Goal: Task Accomplishment & Management: Use online tool/utility

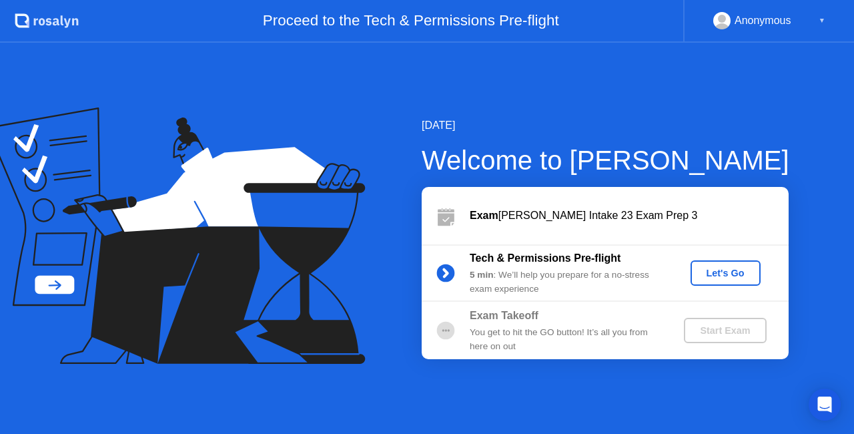
click at [710, 268] on div "Let's Go" at bounding box center [725, 273] width 59 height 11
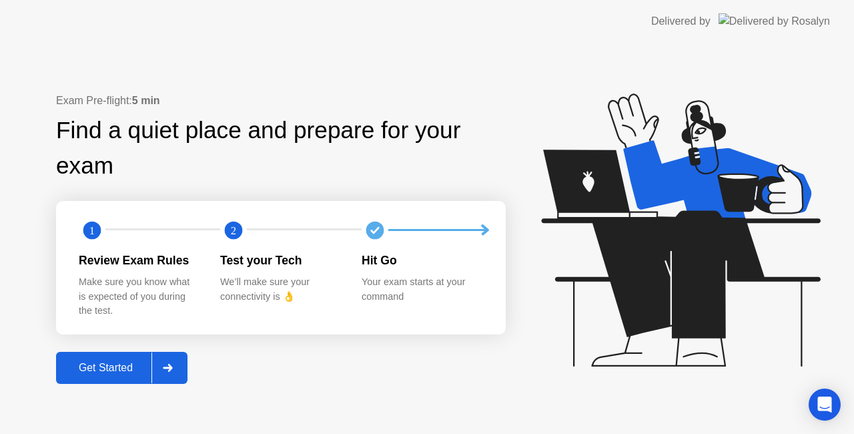
click at [106, 366] on div "Get Started" at bounding box center [105, 368] width 91 height 12
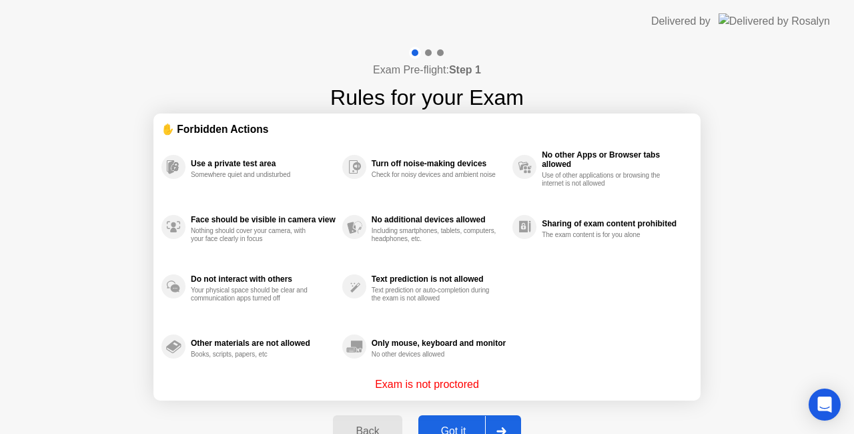
click at [445, 426] on div "Got it" at bounding box center [454, 431] width 63 height 12
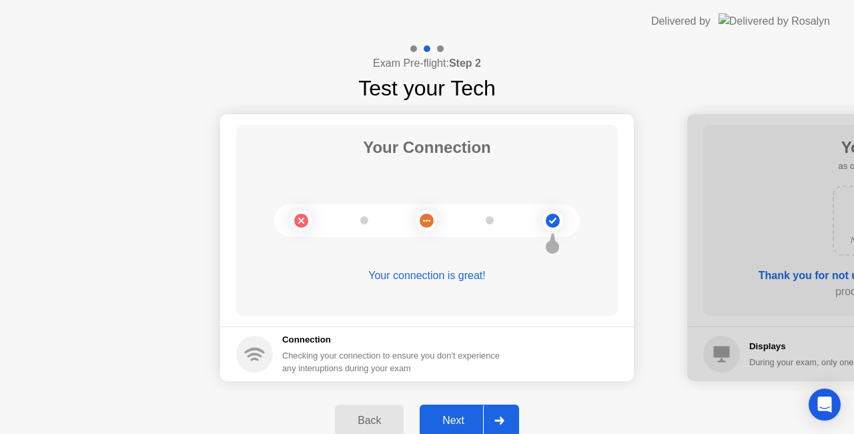
click at [454, 416] on div "Next" at bounding box center [453, 421] width 59 height 12
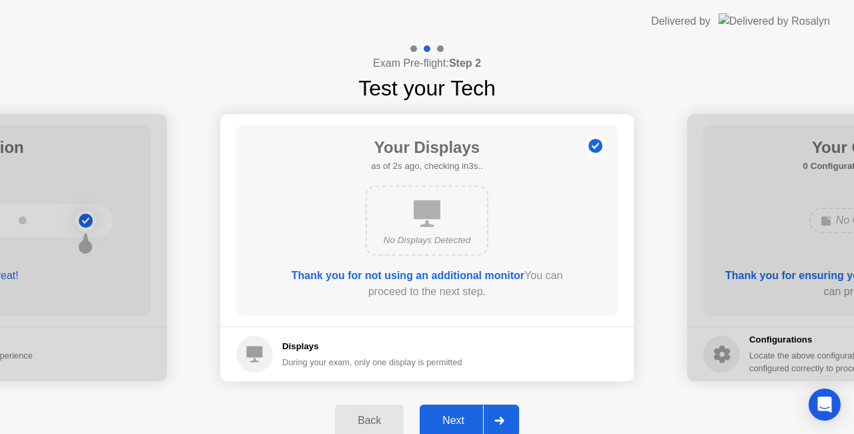
click at [450, 424] on div "Next" at bounding box center [453, 421] width 59 height 12
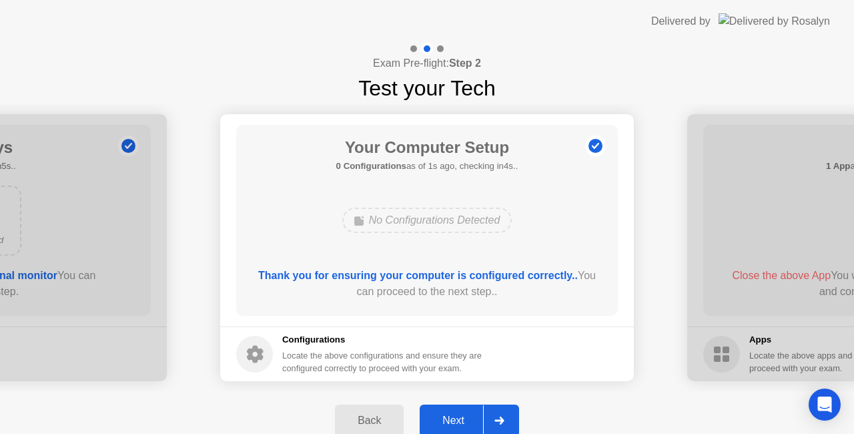
click at [450, 424] on div "Next" at bounding box center [453, 421] width 59 height 12
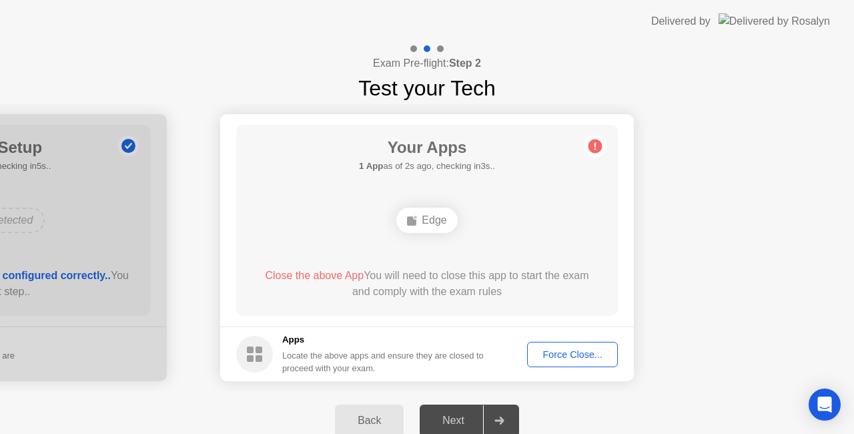
click at [560, 362] on button "Force Close..." at bounding box center [572, 354] width 91 height 25
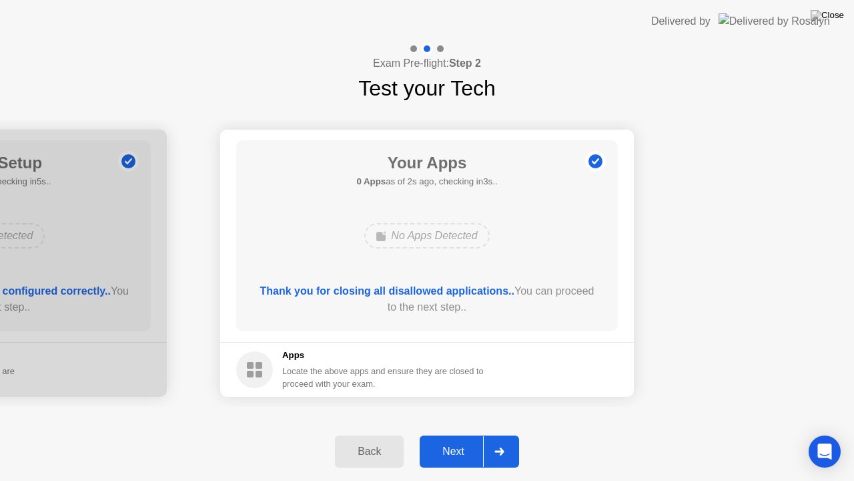
click at [453, 433] on button "Next" at bounding box center [469, 451] width 99 height 32
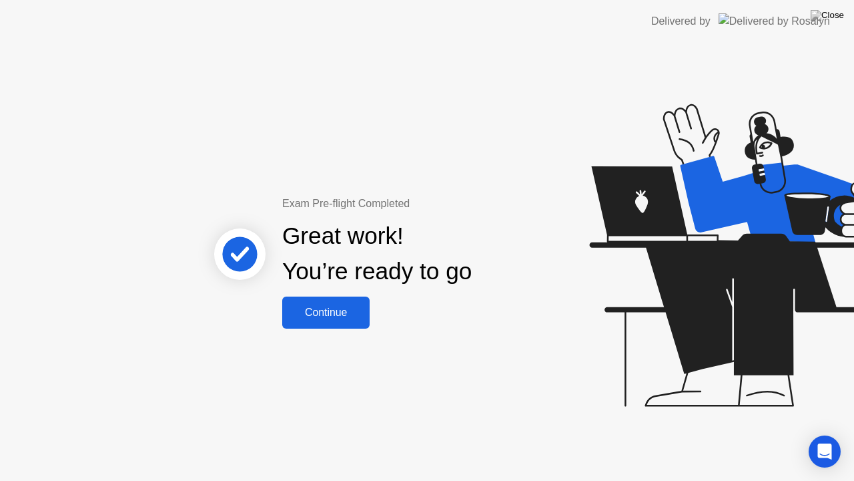
click at [322, 318] on div "Continue" at bounding box center [325, 312] width 79 height 12
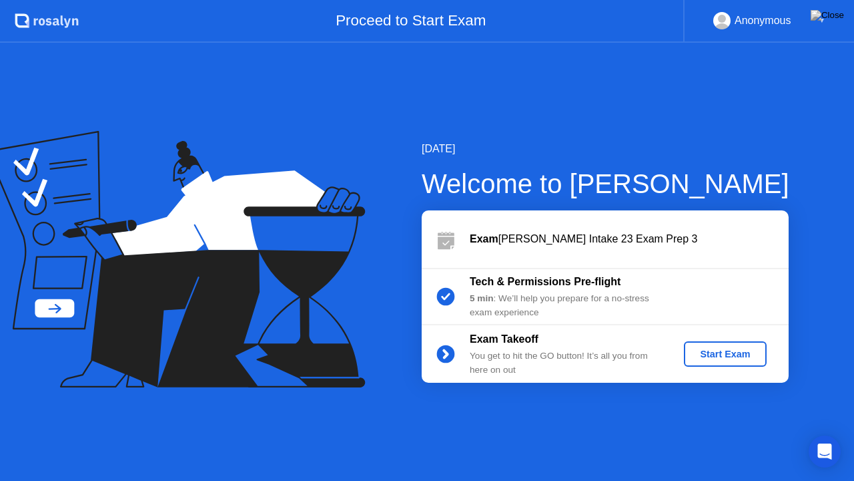
click at [728, 343] on button "Start Exam" at bounding box center [725, 353] width 82 height 25
